Goal: Transaction & Acquisition: Purchase product/service

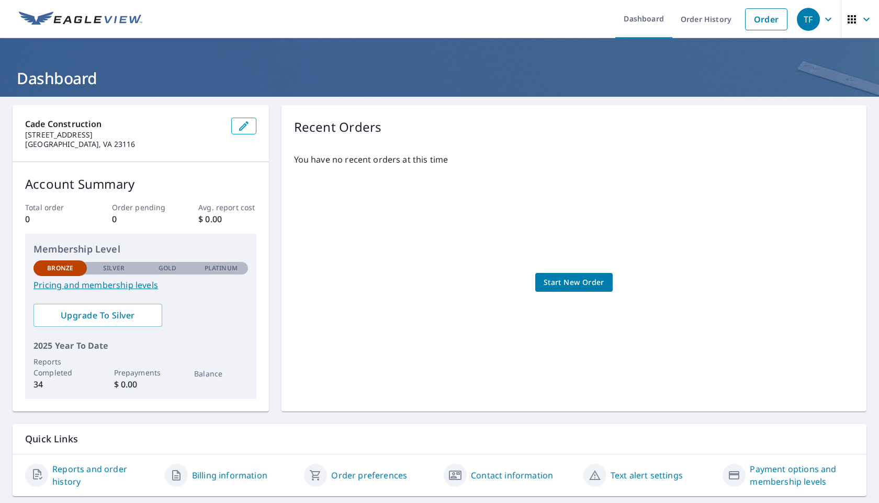
click at [133, 476] on link "Reports and order history" at bounding box center [104, 475] width 104 height 25
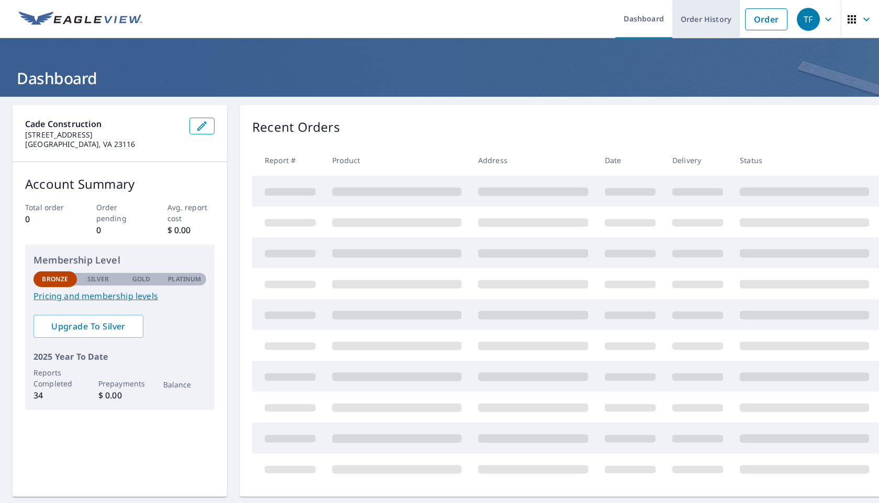
click at [697, 15] on link "Order History" at bounding box center [707, 19] width 68 height 38
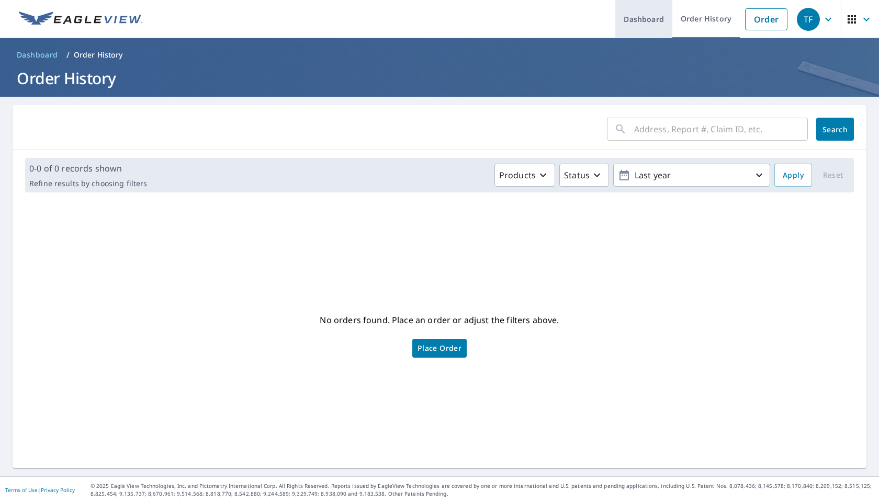
click at [636, 15] on link "Dashboard" at bounding box center [643, 19] width 57 height 38
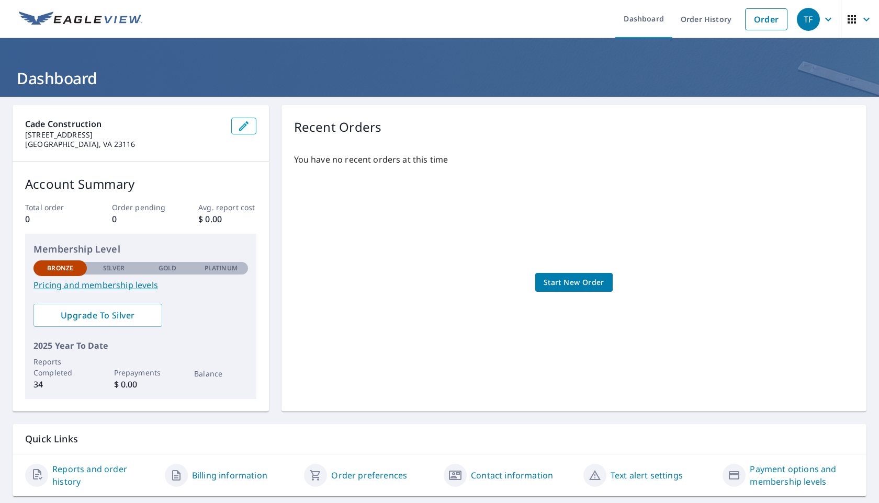
click at [37, 384] on p "34" at bounding box center [59, 384] width 53 height 13
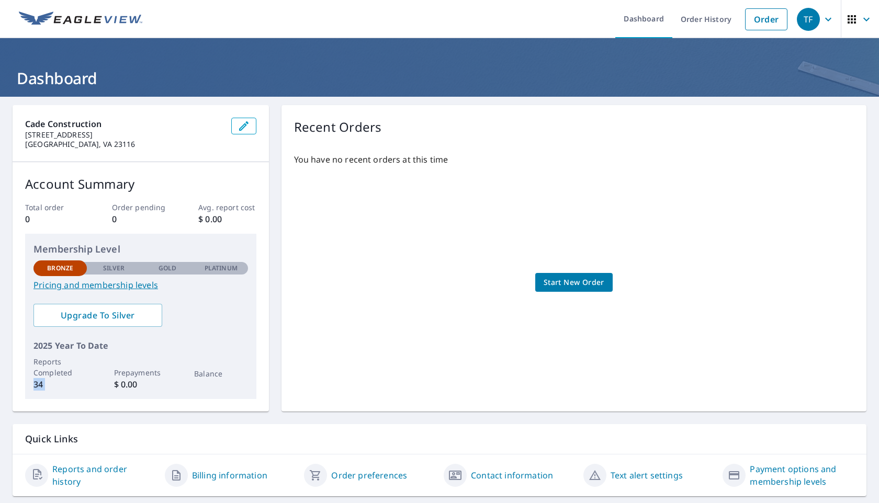
click at [563, 281] on span "Start New Order" at bounding box center [574, 282] width 61 height 13
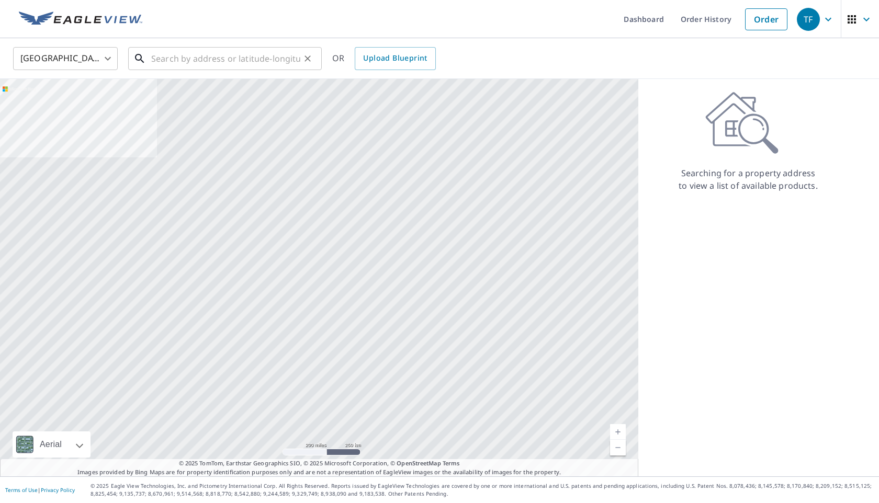
click at [260, 63] on input "text" at bounding box center [225, 58] width 149 height 29
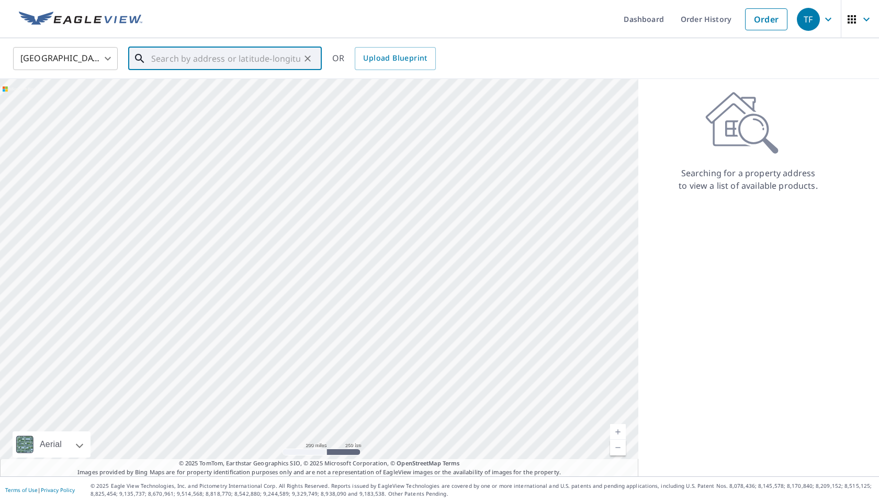
click at [237, 52] on input "text" at bounding box center [225, 58] width 149 height 29
paste input "242 Stove Point Road, Deltaville, Virginia,"
click at [255, 97] on p "Deltaville, VA 23043" at bounding box center [231, 100] width 164 height 10
type input "242 Stove Point Rd Deltaville, VA 23043"
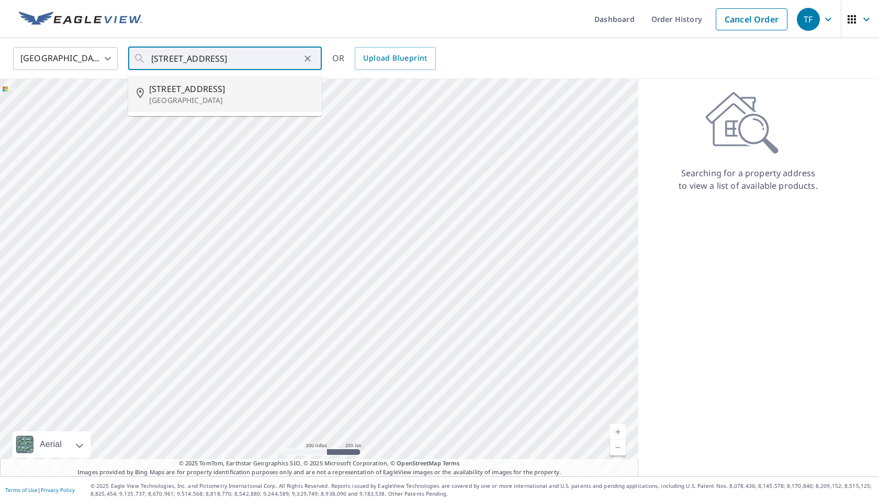
scroll to position [0, 0]
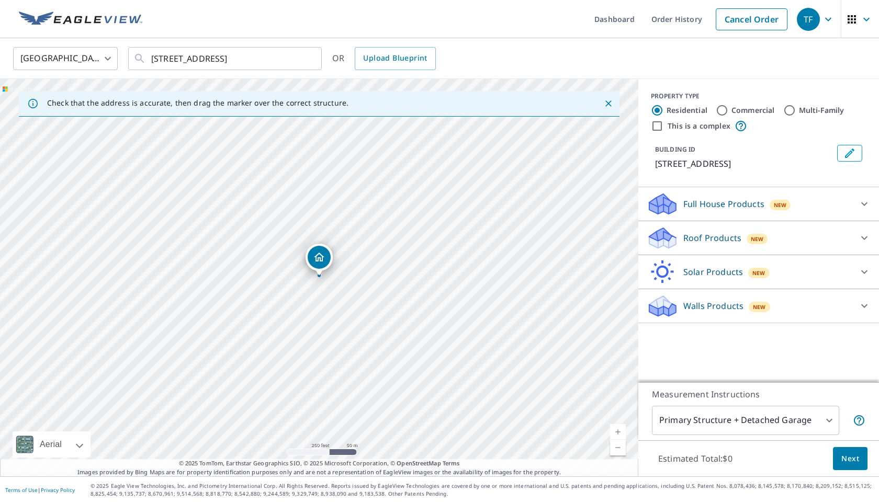
click at [616, 427] on link "Current Level 17, Zoom In" at bounding box center [618, 432] width 16 height 16
click at [616, 427] on link "Current Level 19, Zoom In" at bounding box center [618, 432] width 16 height 16
click at [616, 427] on link "Current Level 20, Zoom In Disabled" at bounding box center [618, 432] width 16 height 16
click at [693, 209] on p "Full House Products" at bounding box center [724, 204] width 81 height 13
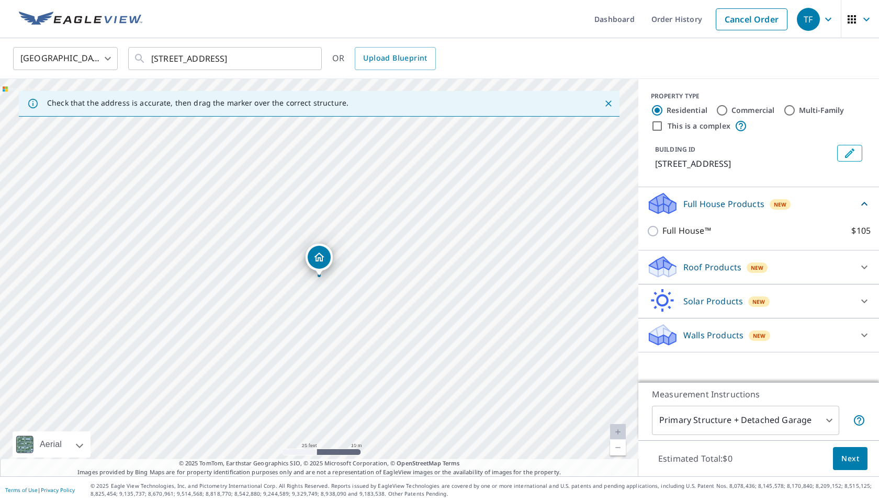
click at [693, 209] on p "Full House Products" at bounding box center [724, 204] width 81 height 13
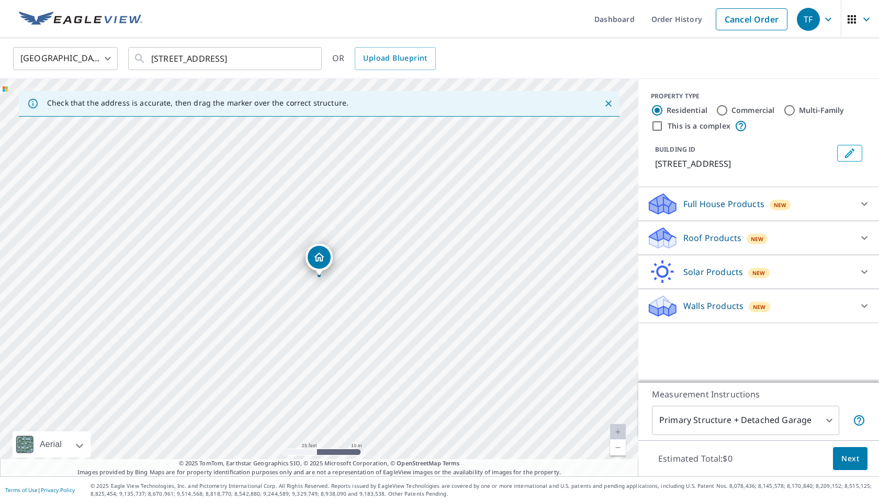
click at [702, 234] on p "Roof Products" at bounding box center [713, 238] width 58 height 13
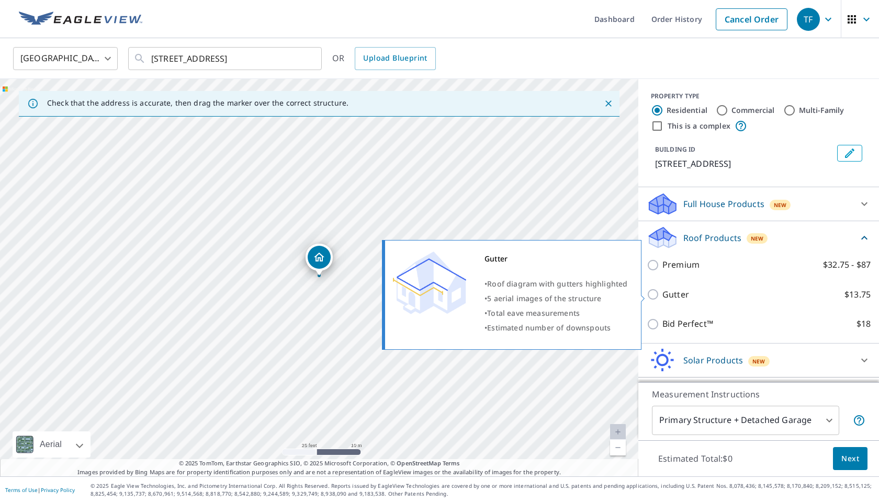
click at [685, 292] on p "Gutter" at bounding box center [676, 294] width 27 height 13
click at [663, 292] on input "Gutter $13.75" at bounding box center [655, 294] width 16 height 13
checkbox input "true"
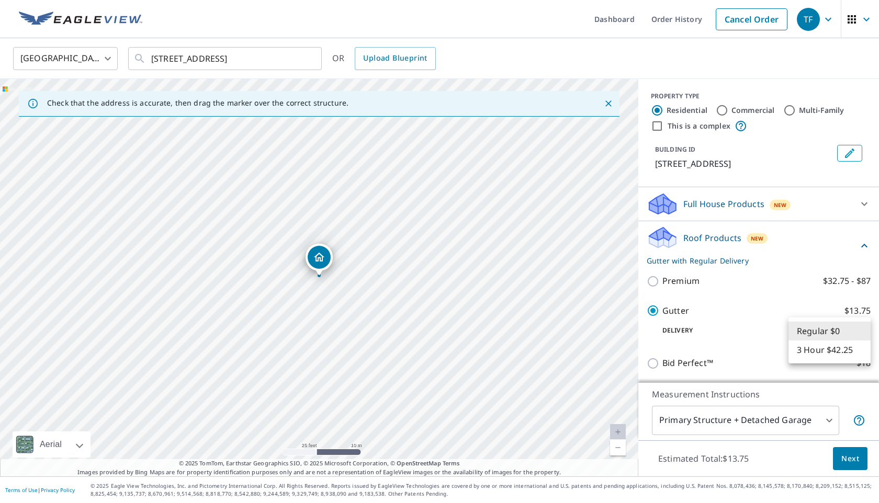
click at [821, 334] on body "TF TF Dashboard Order History Cancel Order TF United States US ​ 242 Stove Poin…" at bounding box center [439, 251] width 879 height 503
click at [821, 334] on li "Regular $0" at bounding box center [830, 331] width 82 height 19
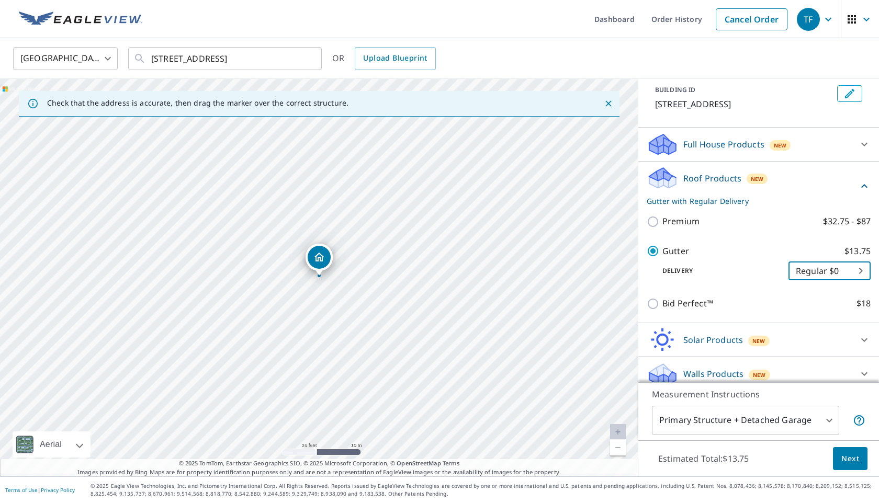
scroll to position [62, 0]
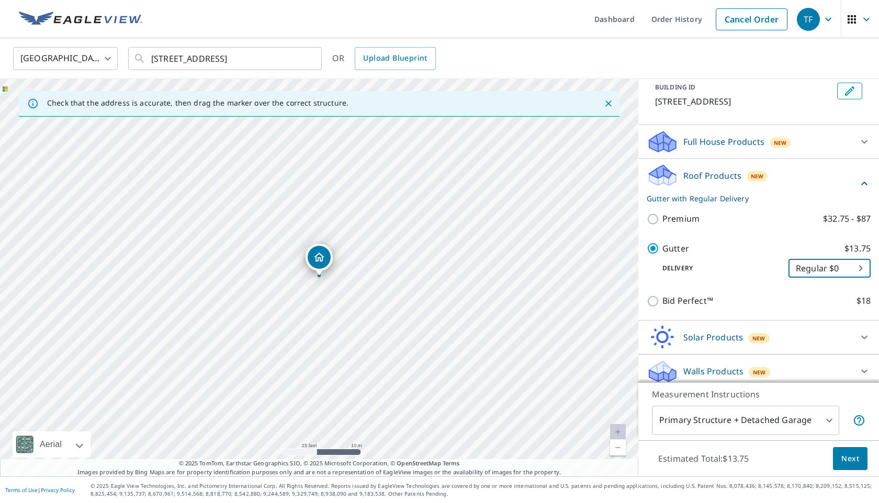
click at [719, 423] on body "TF TF Dashboard Order History Cancel Order TF United States US ​ 242 Stove Poin…" at bounding box center [439, 251] width 879 height 503
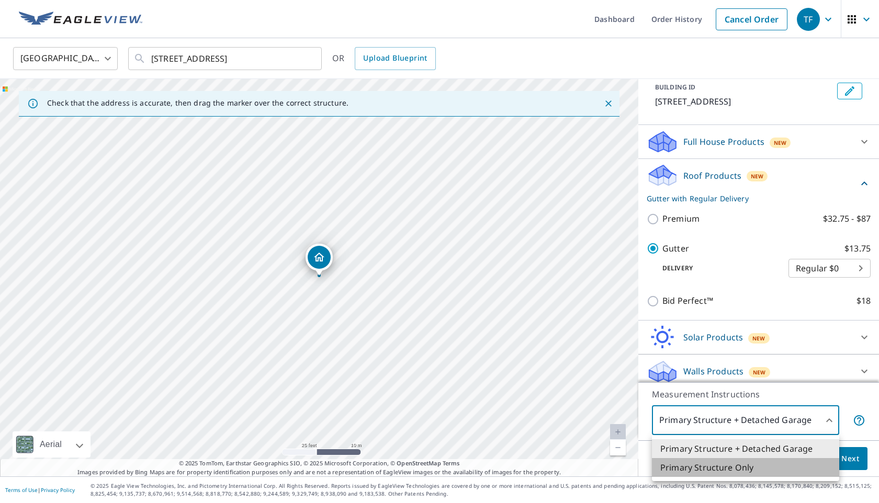
click at [722, 465] on li "Primary Structure Only" at bounding box center [745, 467] width 187 height 19
type input "2"
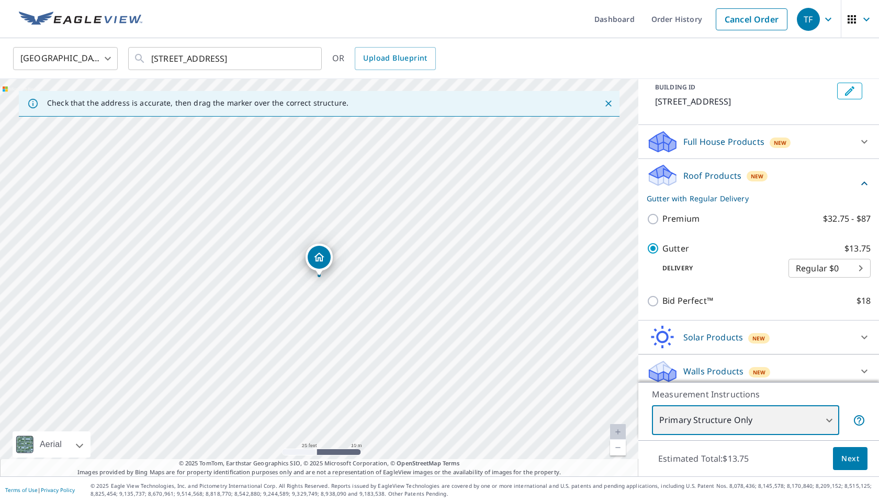
scroll to position [70, 0]
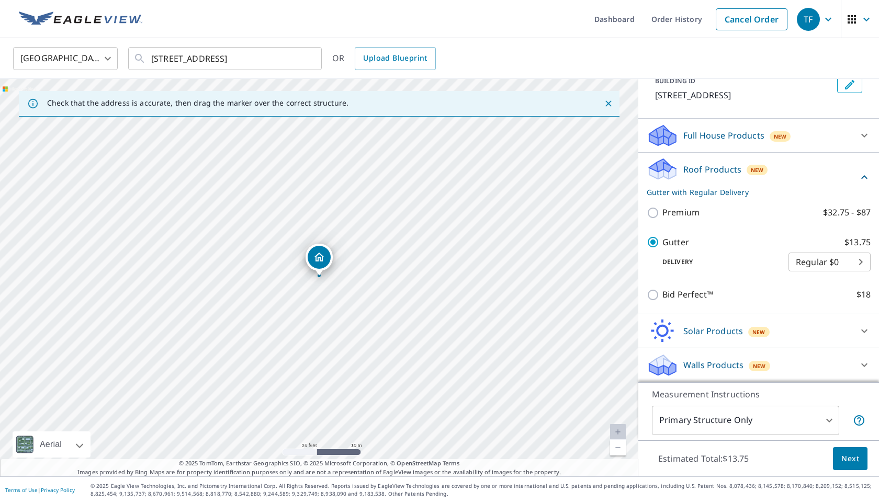
drag, startPoint x: 849, startPoint y: 463, endPoint x: 569, endPoint y: 75, distance: 478.6
click at [569, 75] on div "United States US ​ 242 Stove Point Rd Deltaville, VA 23043 ​ OR Upload Blueprin…" at bounding box center [439, 257] width 879 height 439
click at [853, 463] on span "Next" at bounding box center [851, 459] width 18 height 13
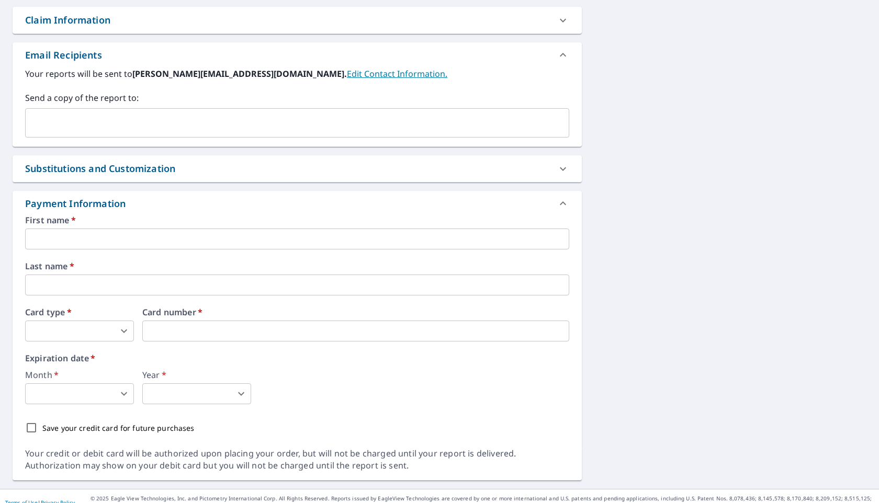
scroll to position [376, 0]
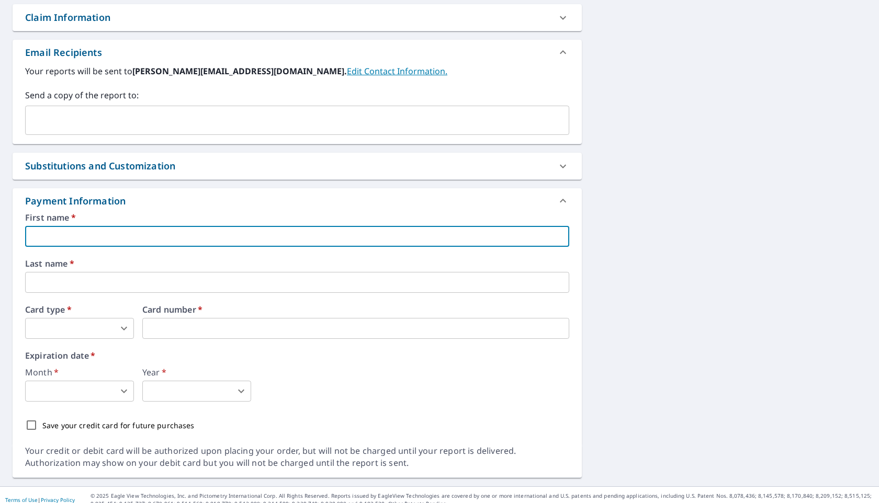
click at [182, 230] on input "text" at bounding box center [297, 236] width 544 height 21
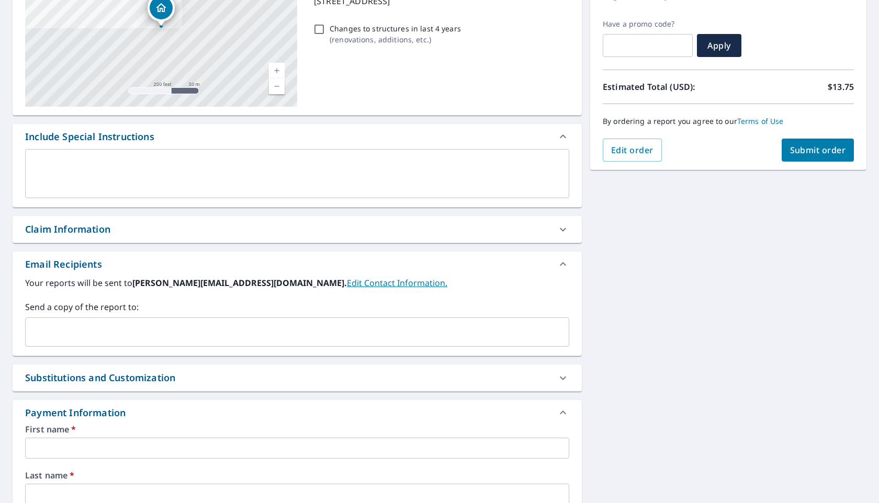
scroll to position [0, 0]
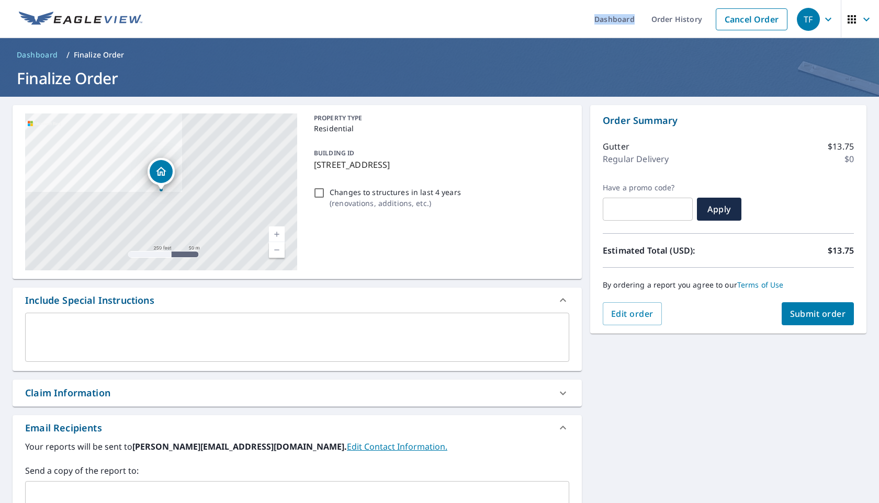
click at [820, 19] on span "TF" at bounding box center [817, 19] width 40 height 25
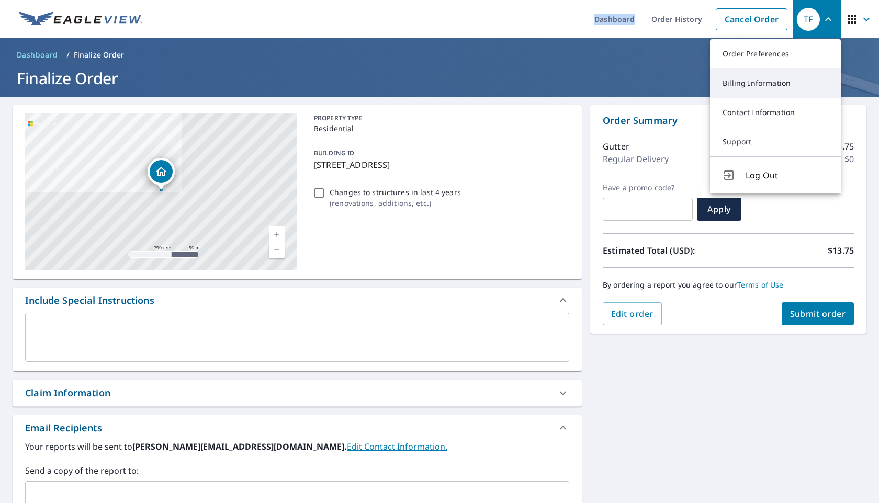
click at [775, 88] on link "Billing Information" at bounding box center [775, 83] width 131 height 29
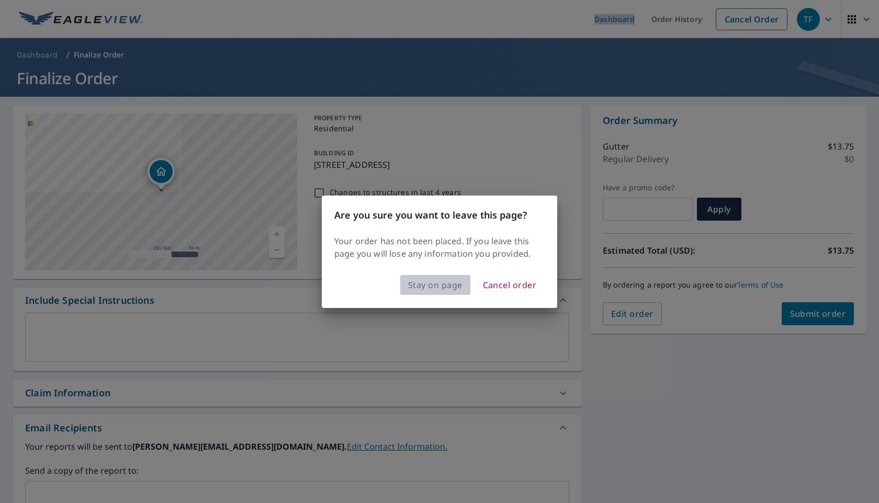
click at [438, 285] on span "Stay on page" at bounding box center [435, 285] width 54 height 15
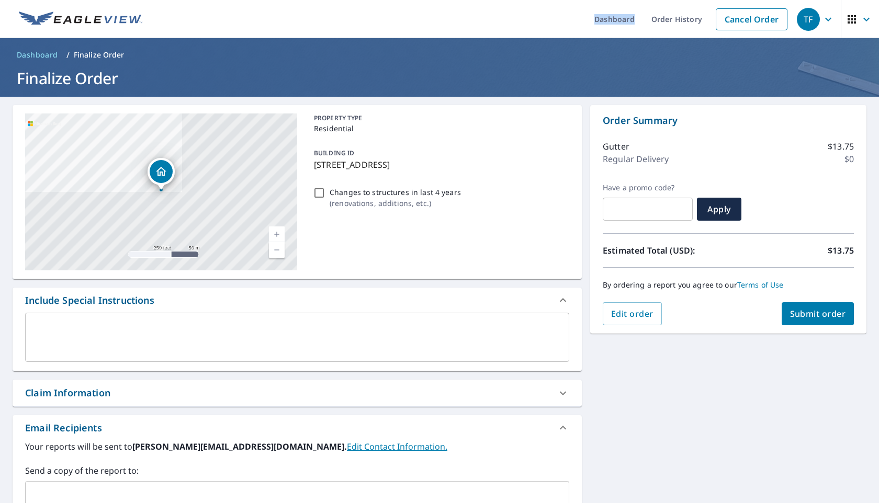
click at [825, 16] on icon "button" at bounding box center [828, 19] width 13 height 13
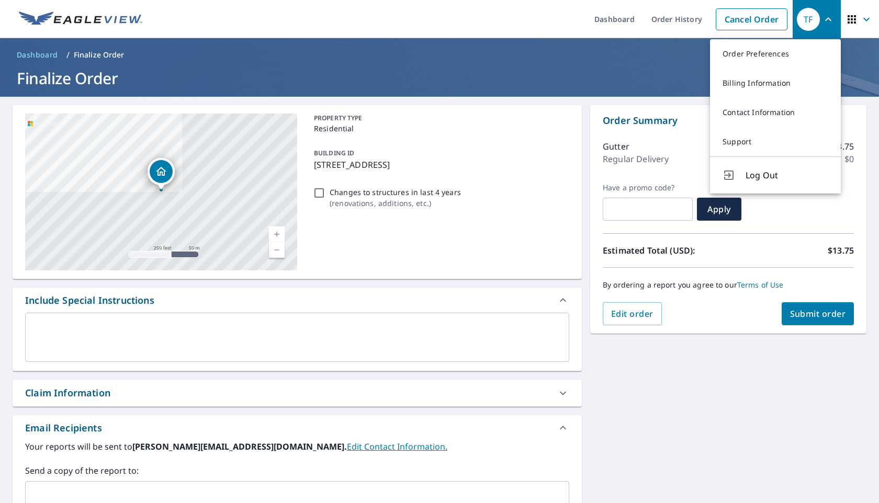
click at [585, 370] on div "242 Stove Point Rd Deltaville, VA 23043 Aerial Road A standard road map Aerial …" at bounding box center [439, 480] width 879 height 766
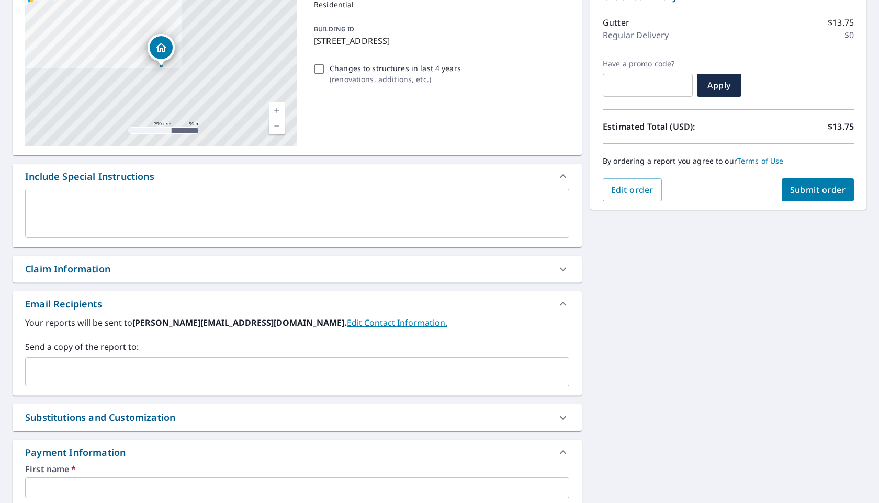
scroll to position [386, 0]
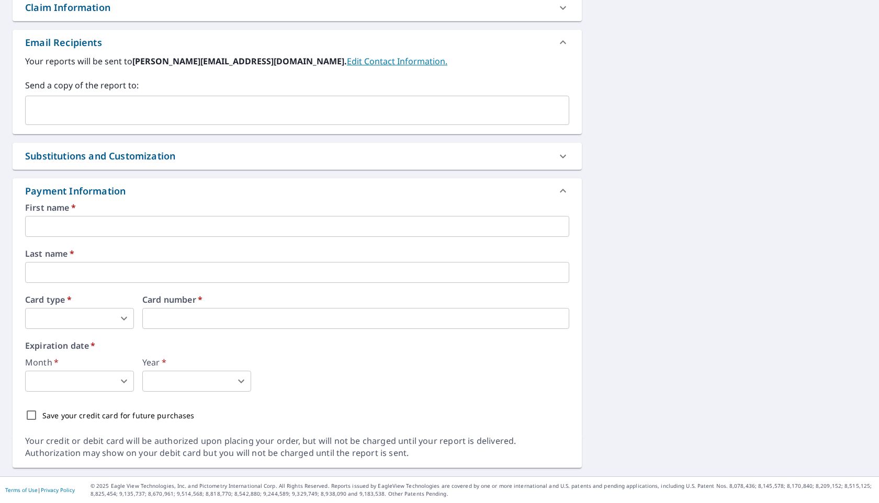
click at [305, 227] on input "text" at bounding box center [297, 226] width 544 height 21
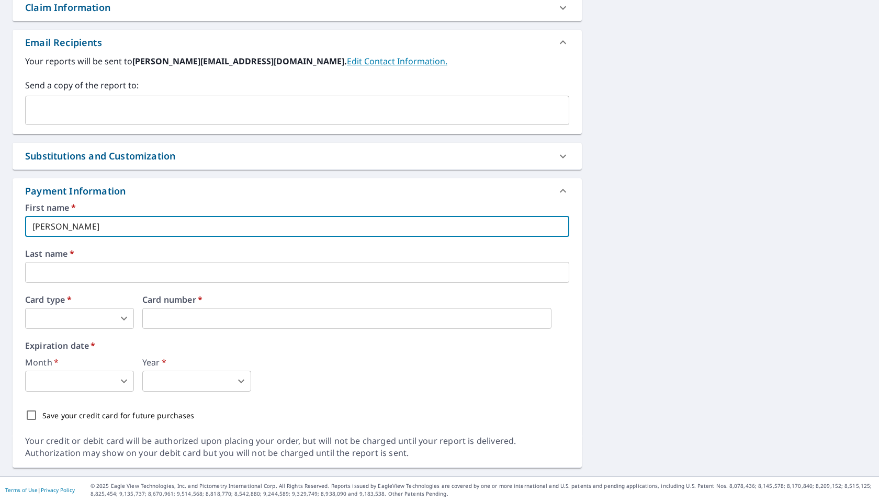
click at [313, 273] on input "text" at bounding box center [297, 272] width 544 height 21
drag, startPoint x: 249, startPoint y: 233, endPoint x: 66, endPoint y: 224, distance: 182.3
click at [66, 224] on input "Landon Bland" at bounding box center [297, 226] width 544 height 21
click at [91, 227] on input "Landon" at bounding box center [297, 226] width 544 height 21
drag, startPoint x: 91, startPoint y: 227, endPoint x: 0, endPoint y: 225, distance: 90.6
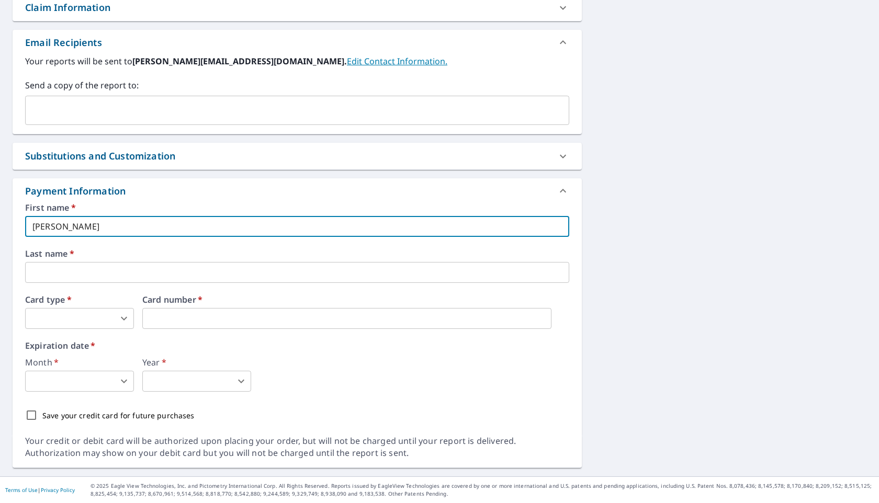
click at [0, 225] on div "242 Stove Point Rd Deltaville, VA 23043 Aerial Road A standard road map Aerial …" at bounding box center [439, 94] width 879 height 766
type input "Landon"
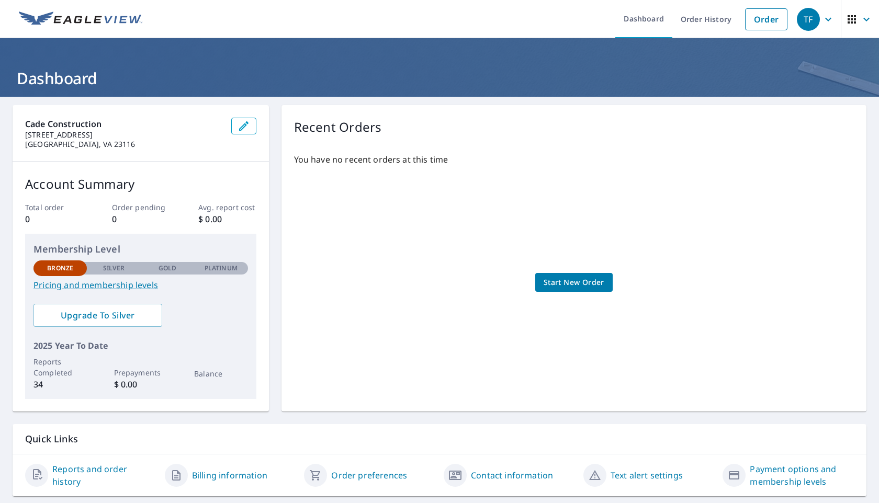
click at [110, 270] on p "Silver" at bounding box center [114, 268] width 22 height 9
click at [113, 283] on link "Pricing and membership levels" at bounding box center [140, 285] width 215 height 13
click at [804, 469] on link "Payment options and membership levels" at bounding box center [802, 475] width 104 height 25
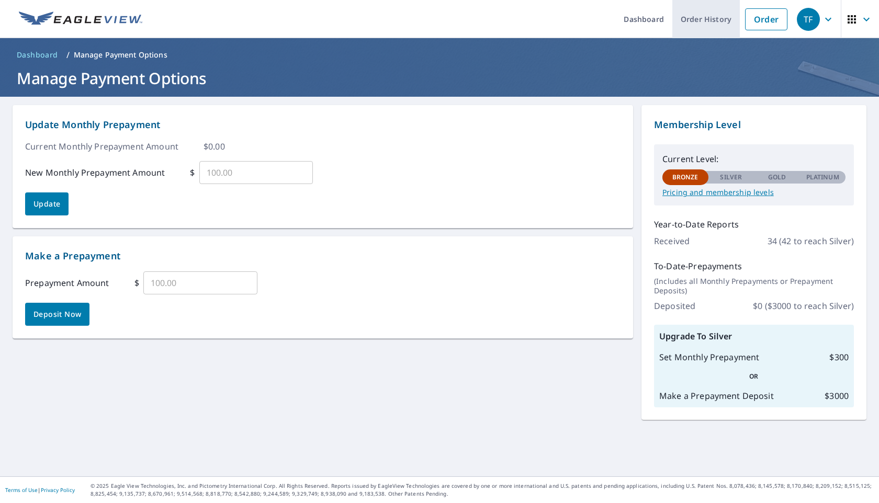
click at [690, 19] on link "Order History" at bounding box center [707, 19] width 68 height 38
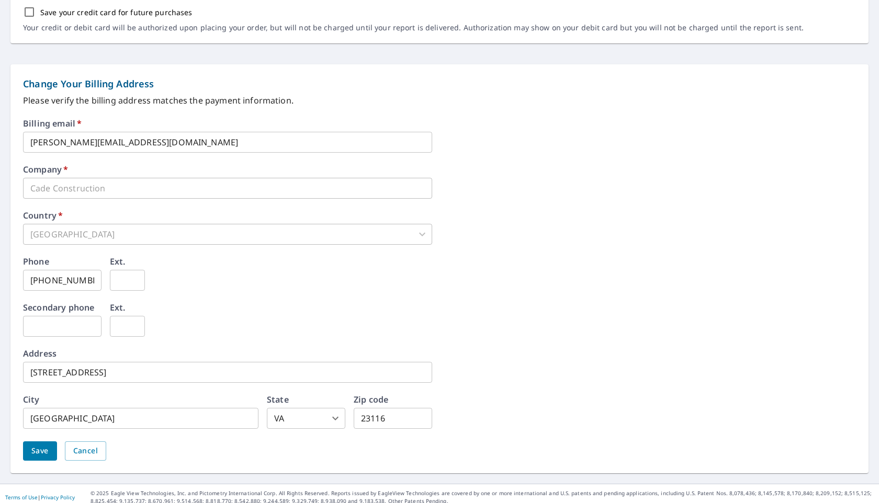
scroll to position [374, 0]
